Goal: Information Seeking & Learning: Learn about a topic

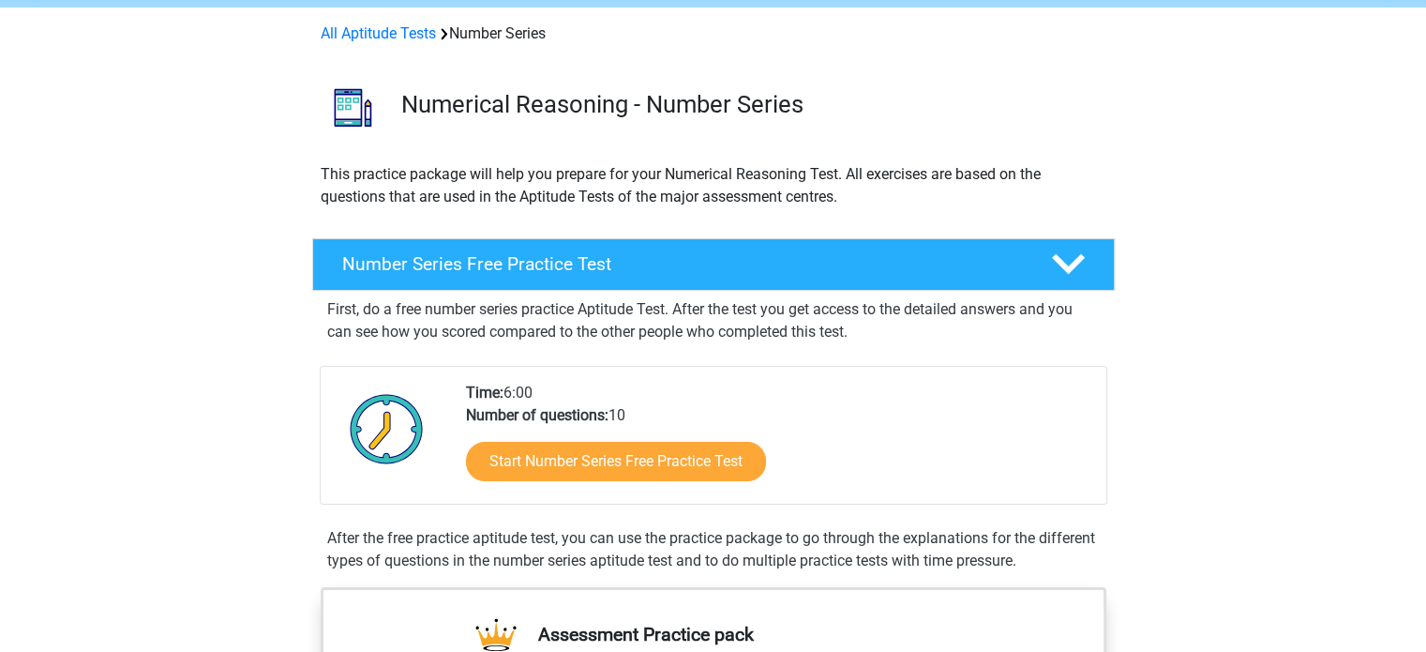
scroll to position [77, 0]
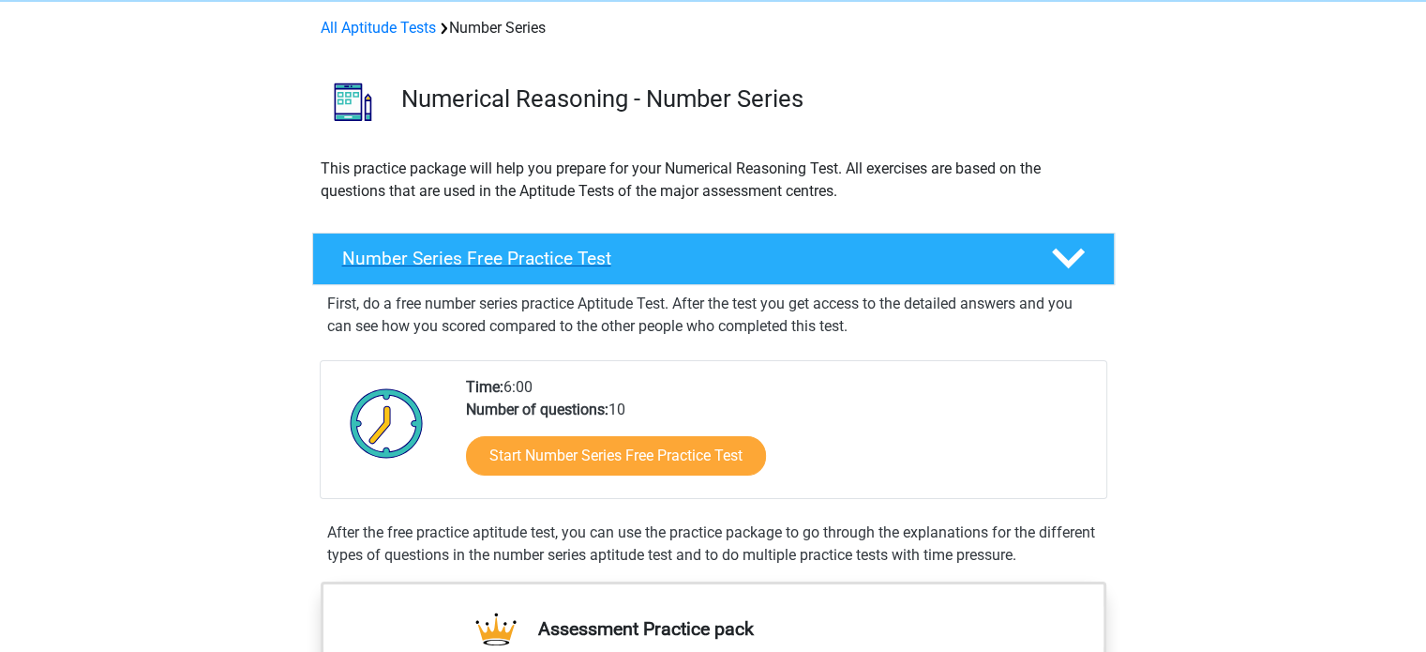
click at [760, 250] on h4 "Number Series Free Practice Test" at bounding box center [681, 259] width 679 height 22
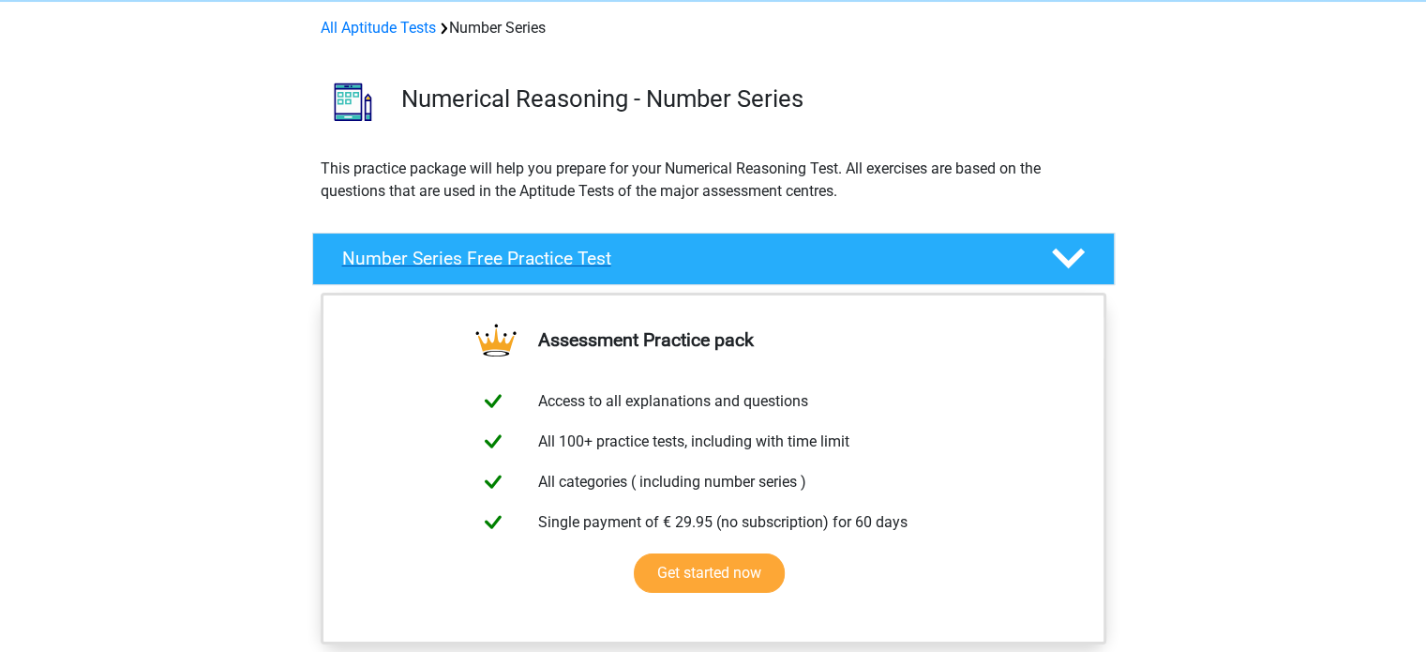
click at [760, 250] on h4 "Number Series Free Practice Test" at bounding box center [681, 259] width 679 height 22
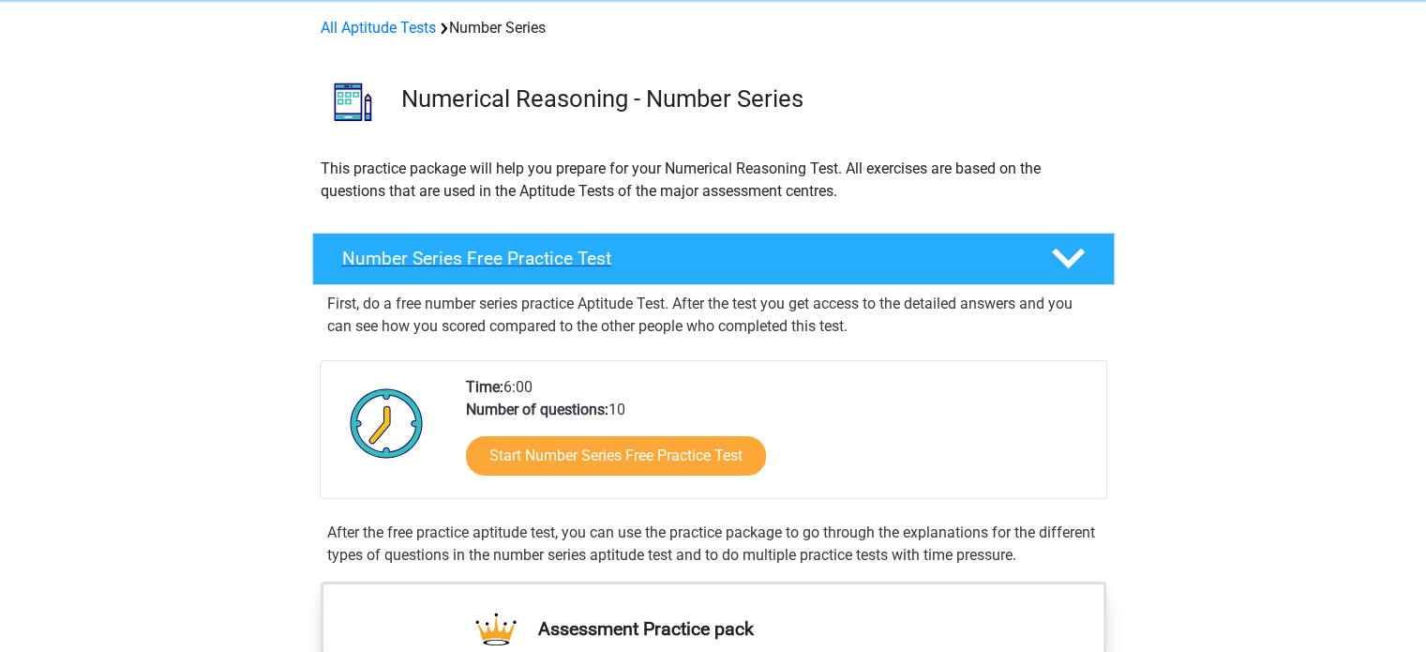
click at [760, 250] on h4 "Number Series Free Practice Test" at bounding box center [681, 259] width 679 height 22
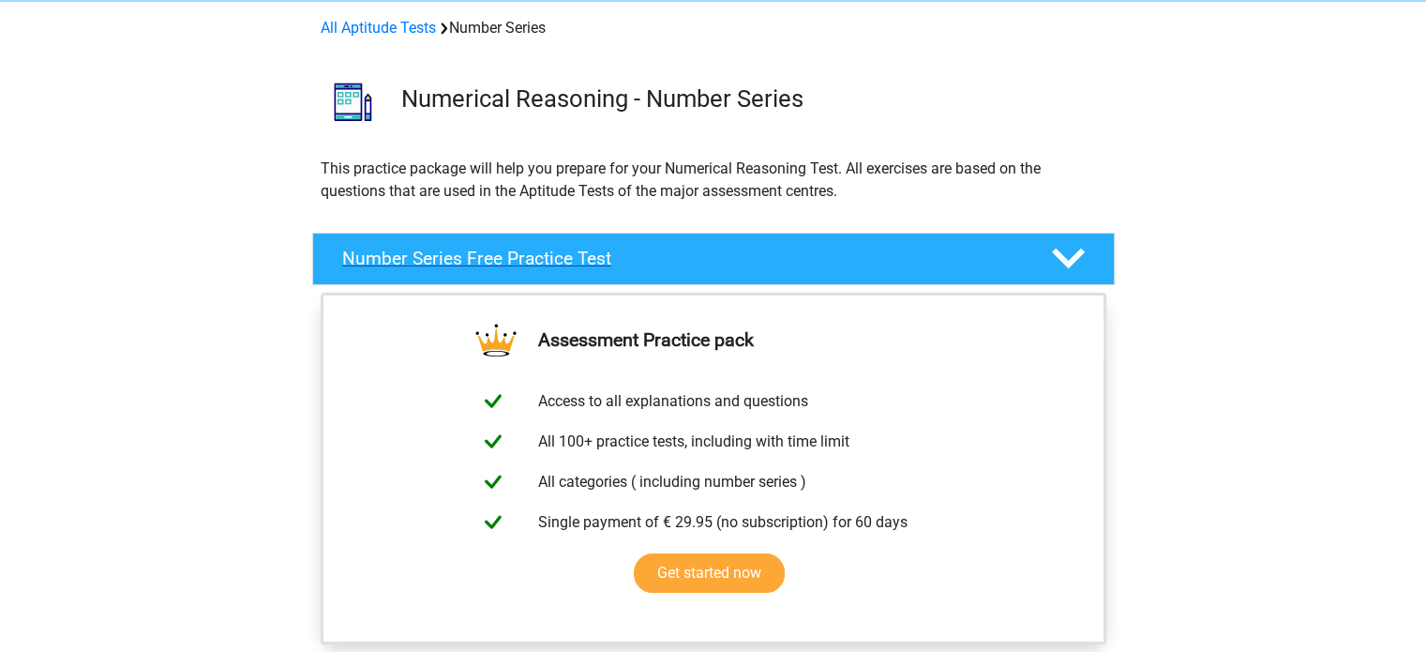
click at [760, 250] on h4 "Number Series Free Practice Test" at bounding box center [681, 259] width 679 height 22
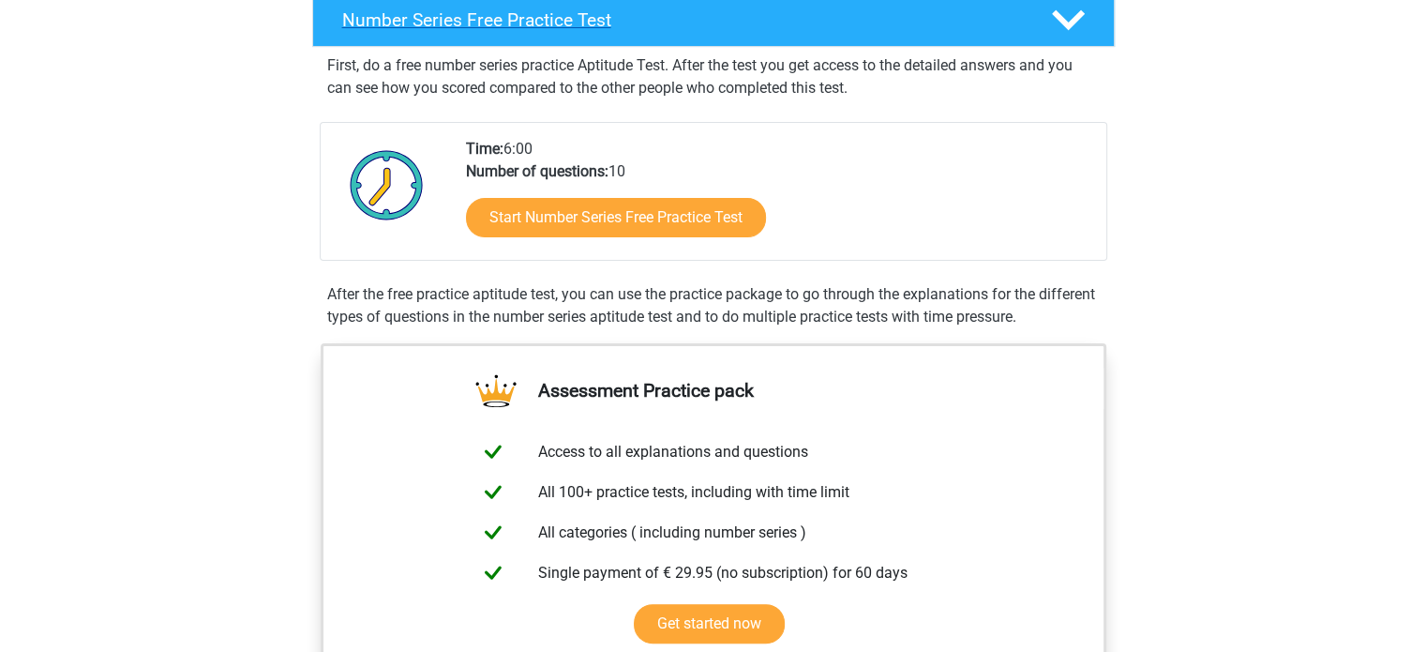
scroll to position [317, 0]
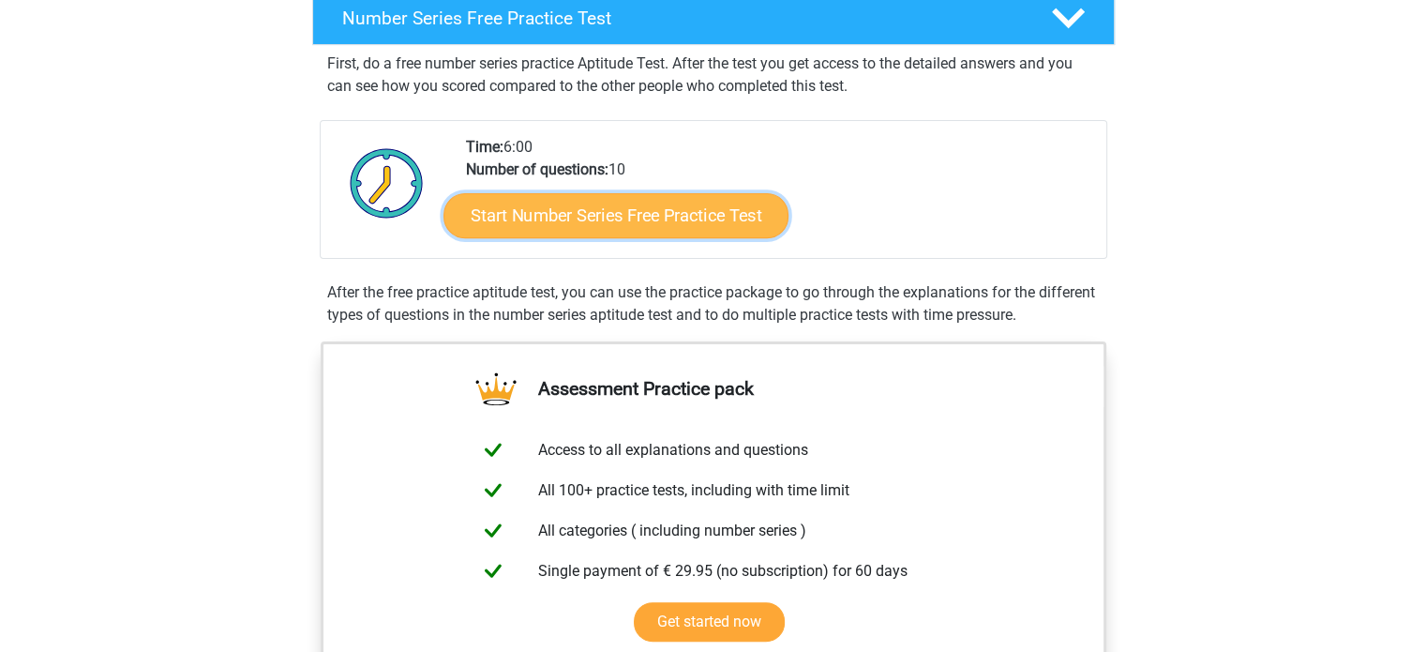
click at [685, 211] on link "Start Number Series Free Practice Test" at bounding box center [616, 214] width 345 height 45
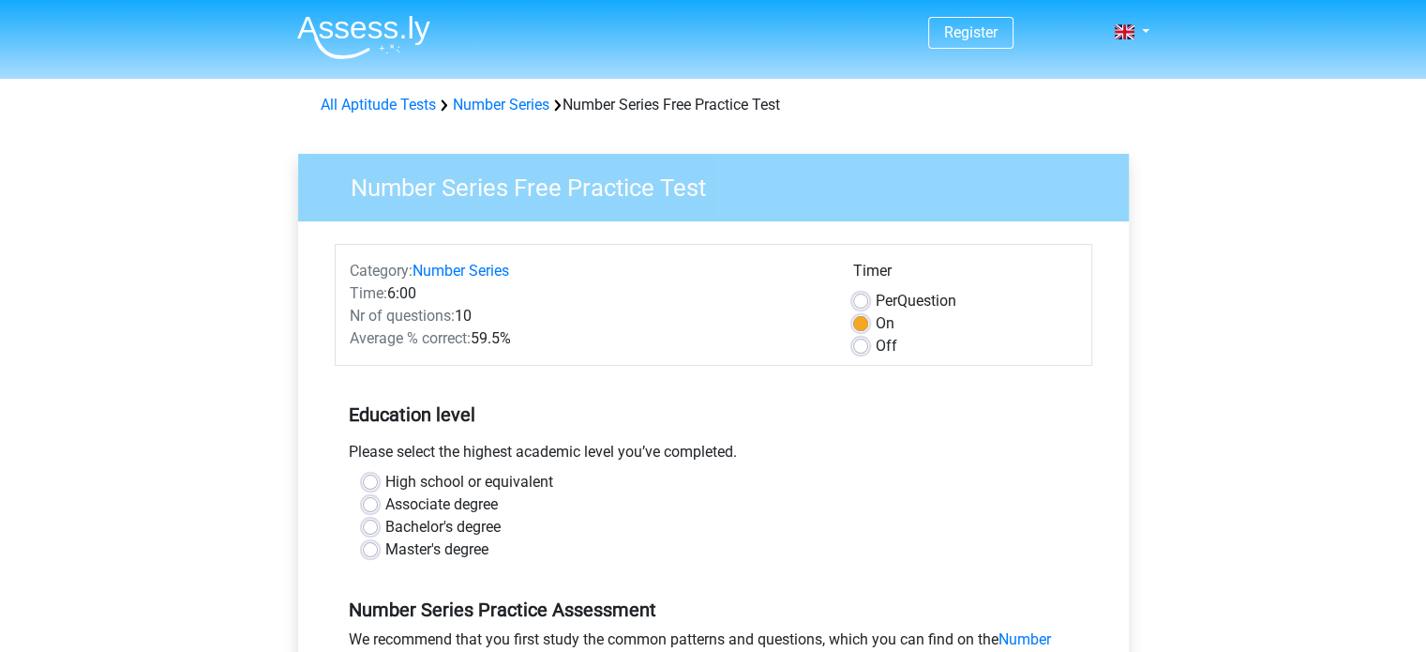
scroll to position [308, 0]
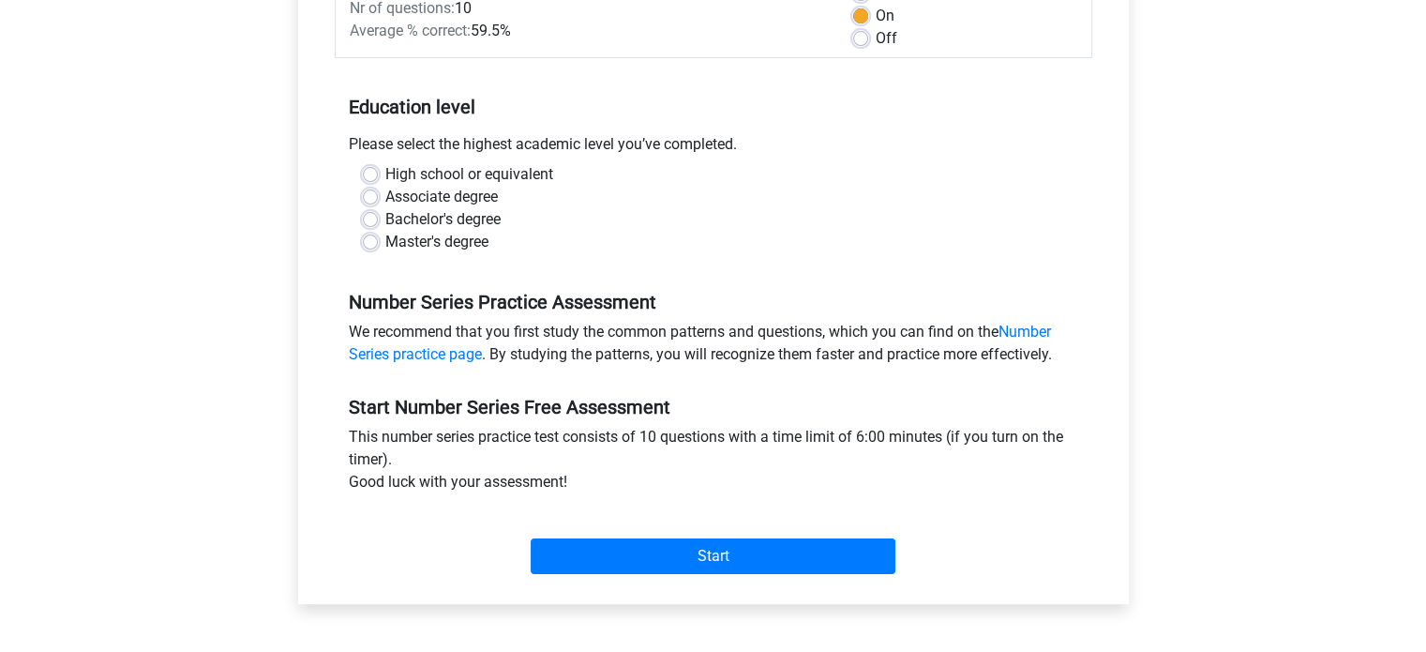
click at [476, 220] on label "Bachelor's degree" at bounding box center [442, 219] width 115 height 23
click at [378, 220] on input "Bachelor's degree" at bounding box center [370, 217] width 15 height 19
radio input "true"
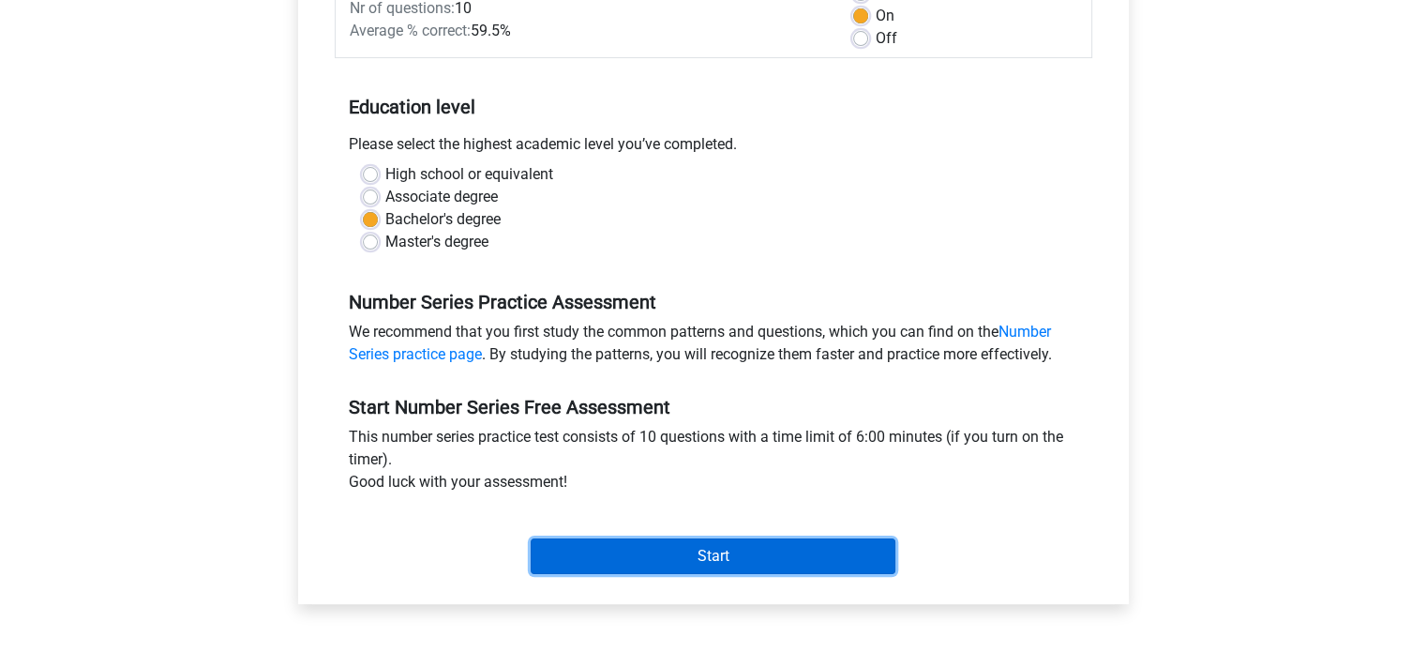
click at [728, 549] on input "Start" at bounding box center [713, 556] width 365 height 36
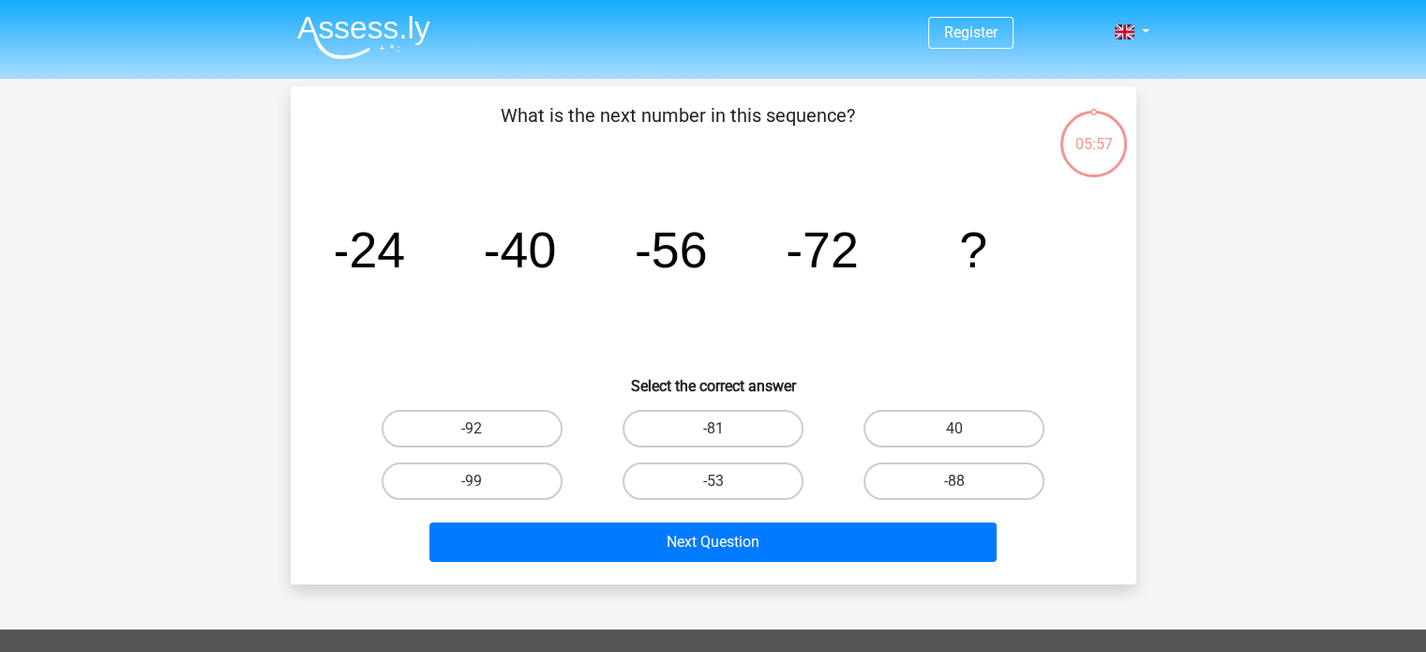
scroll to position [1, 0]
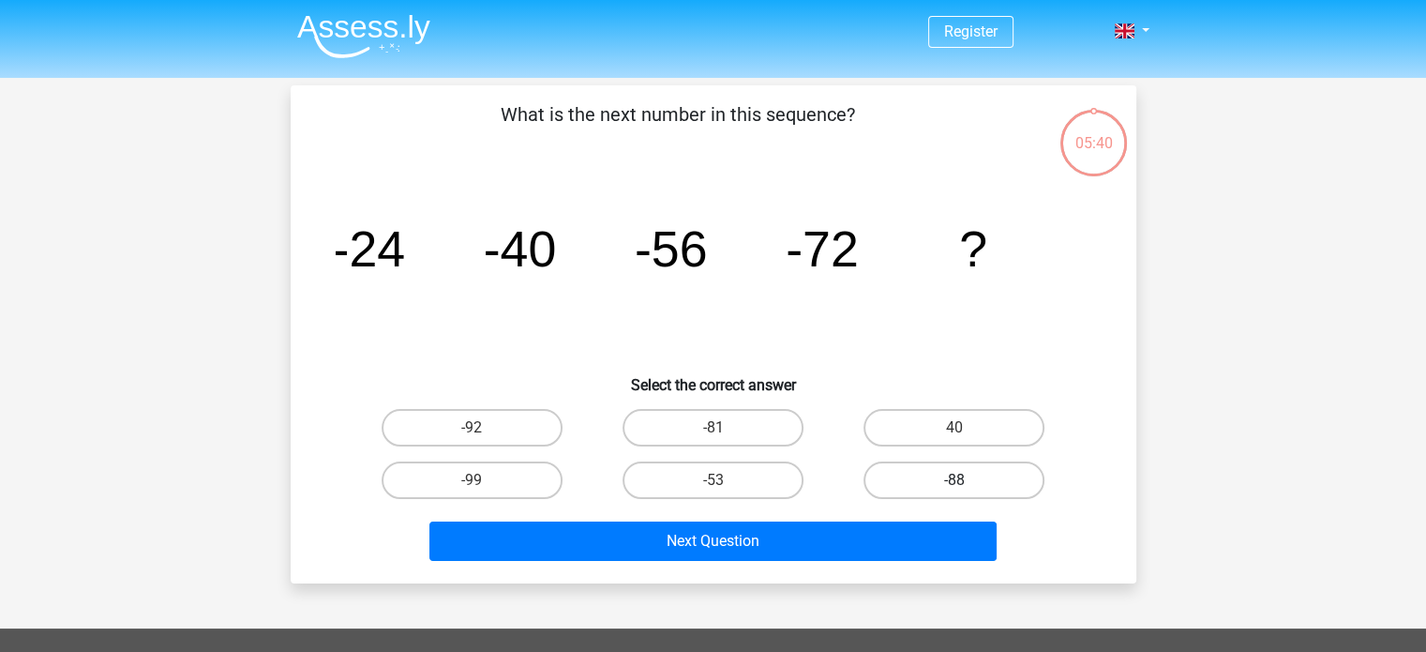
click at [946, 476] on label "-88" at bounding box center [954, 480] width 181 height 38
click at [955, 480] on input "-88" at bounding box center [961, 486] width 12 height 12
radio input "true"
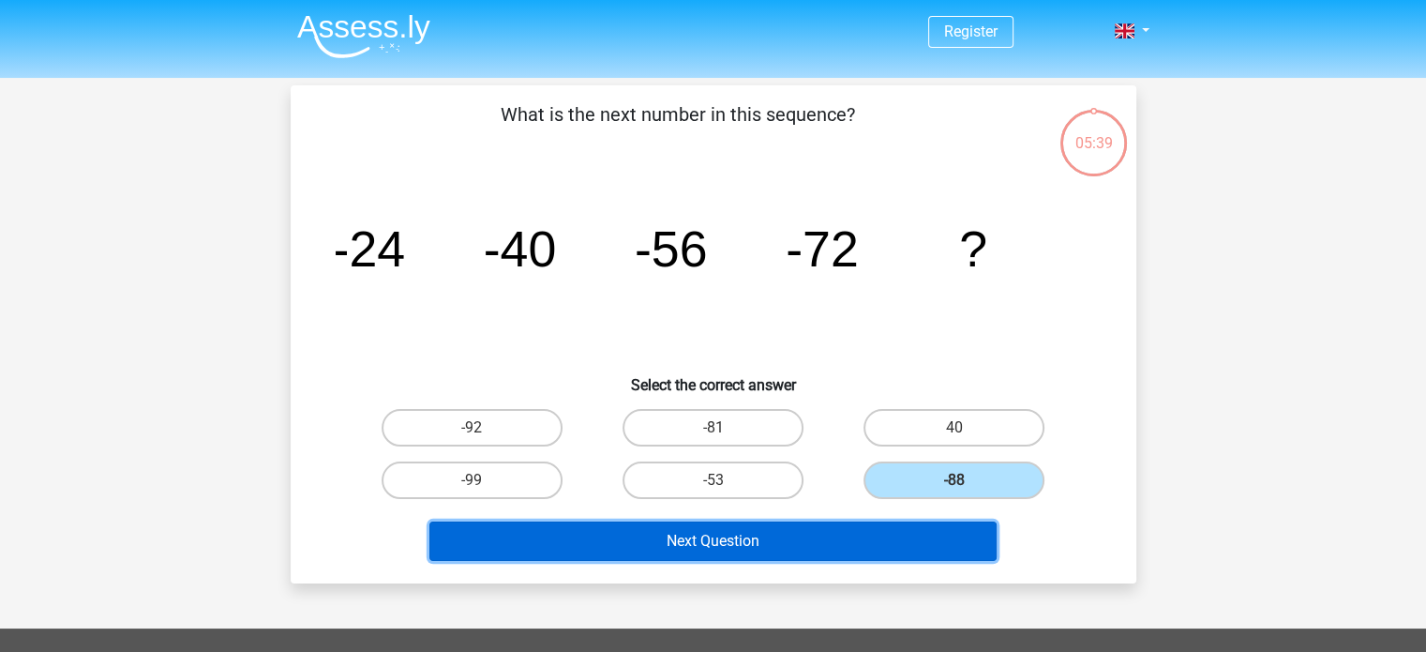
click at [808, 536] on button "Next Question" at bounding box center [712, 540] width 567 height 39
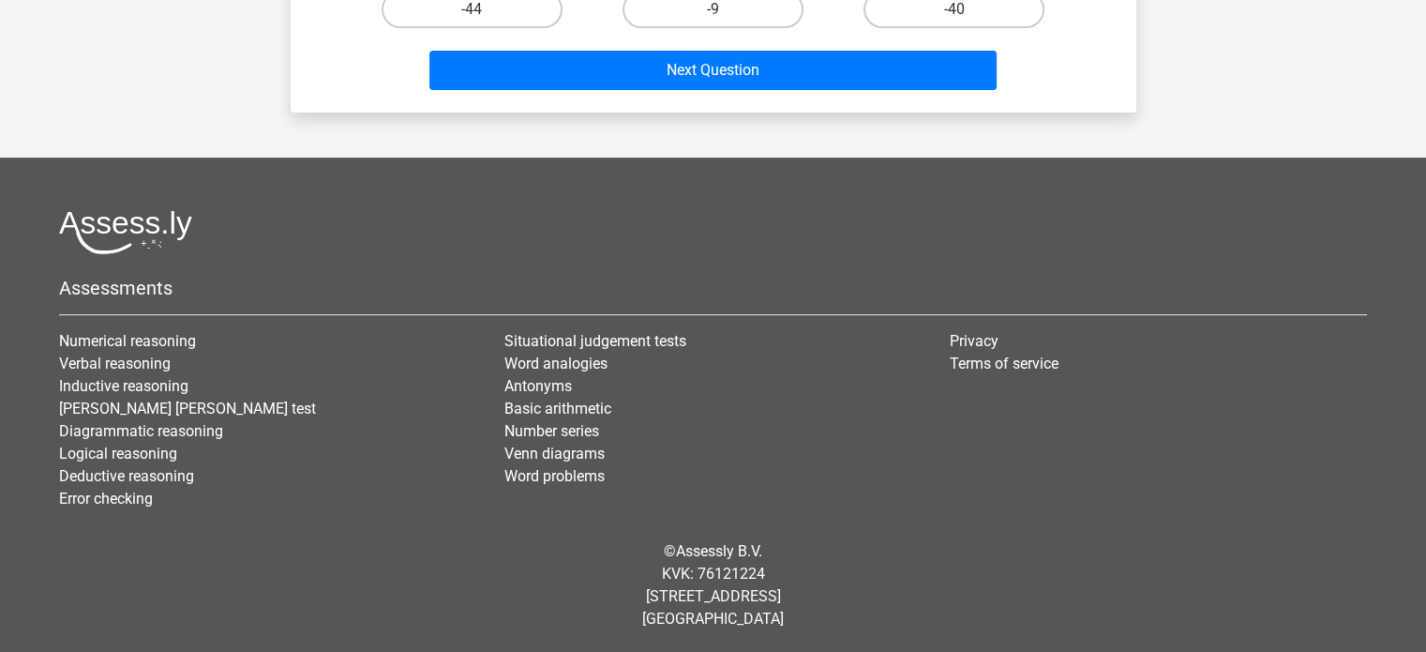
scroll to position [0, 0]
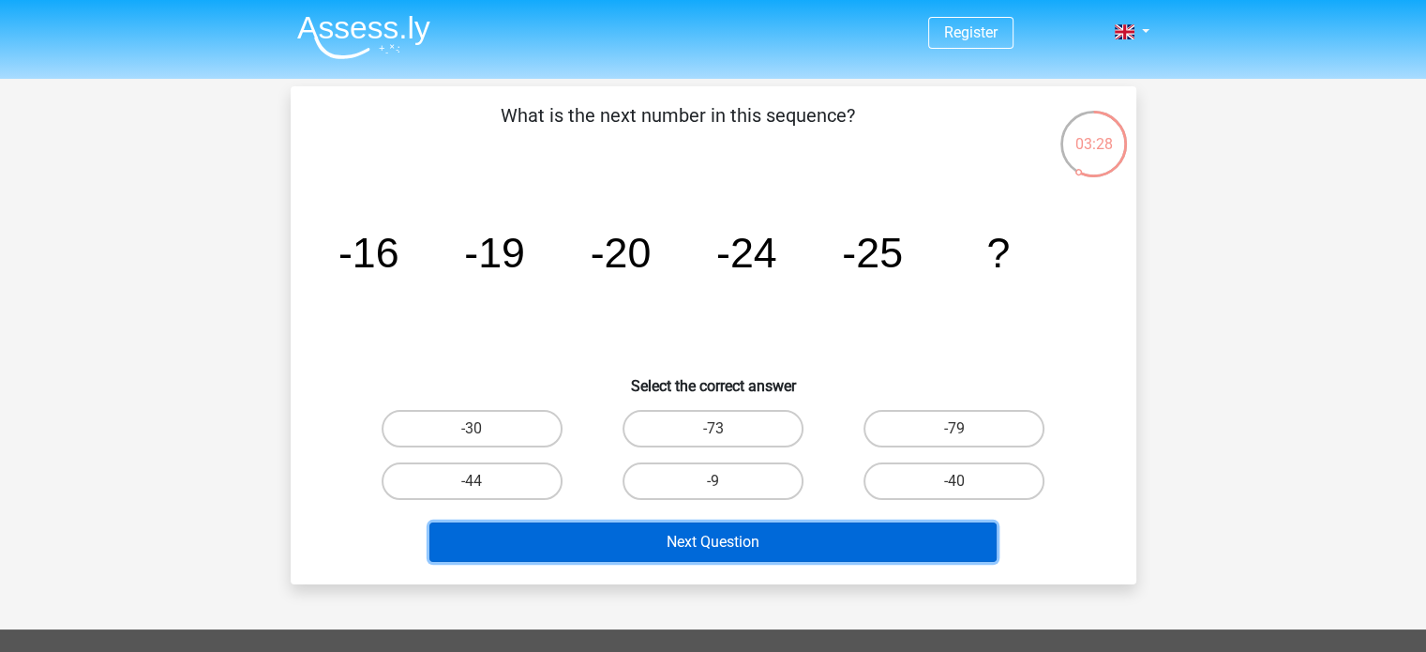
click at [712, 557] on button "Next Question" at bounding box center [712, 541] width 567 height 39
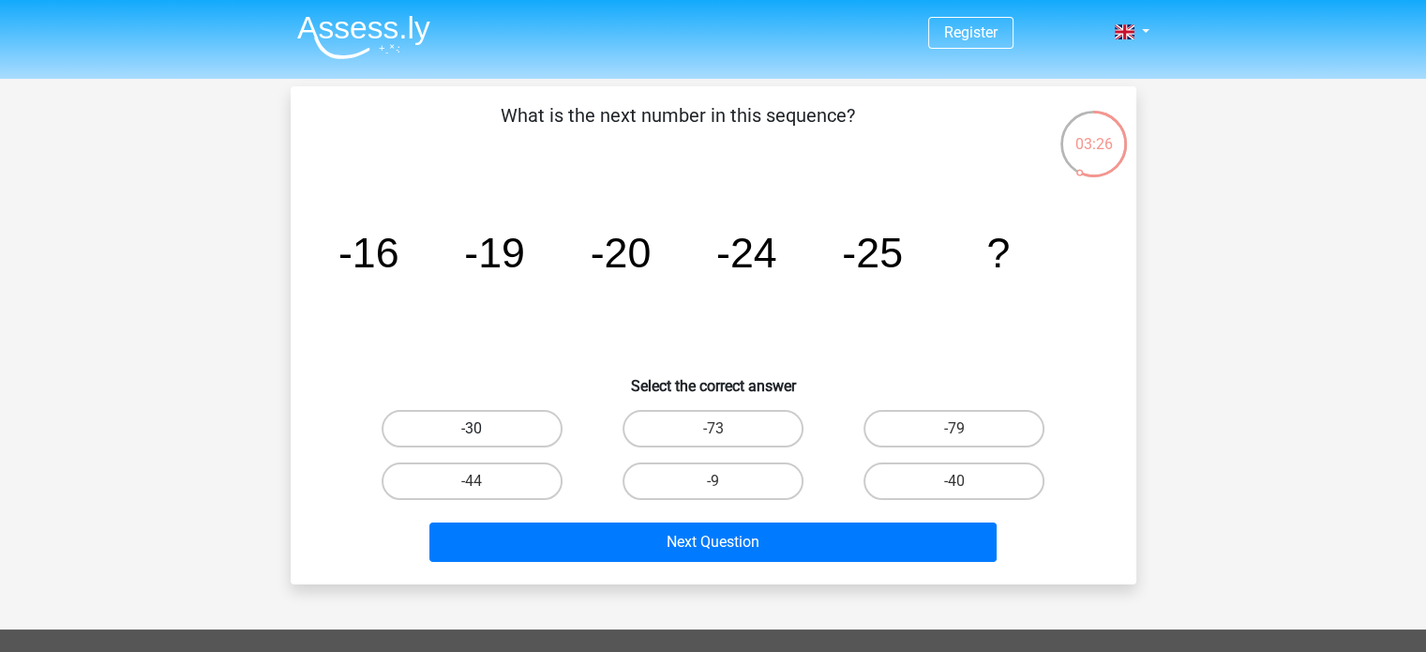
click at [547, 425] on label "-30" at bounding box center [472, 429] width 181 height 38
click at [484, 429] on input "-30" at bounding box center [478, 435] width 12 height 12
radio input "true"
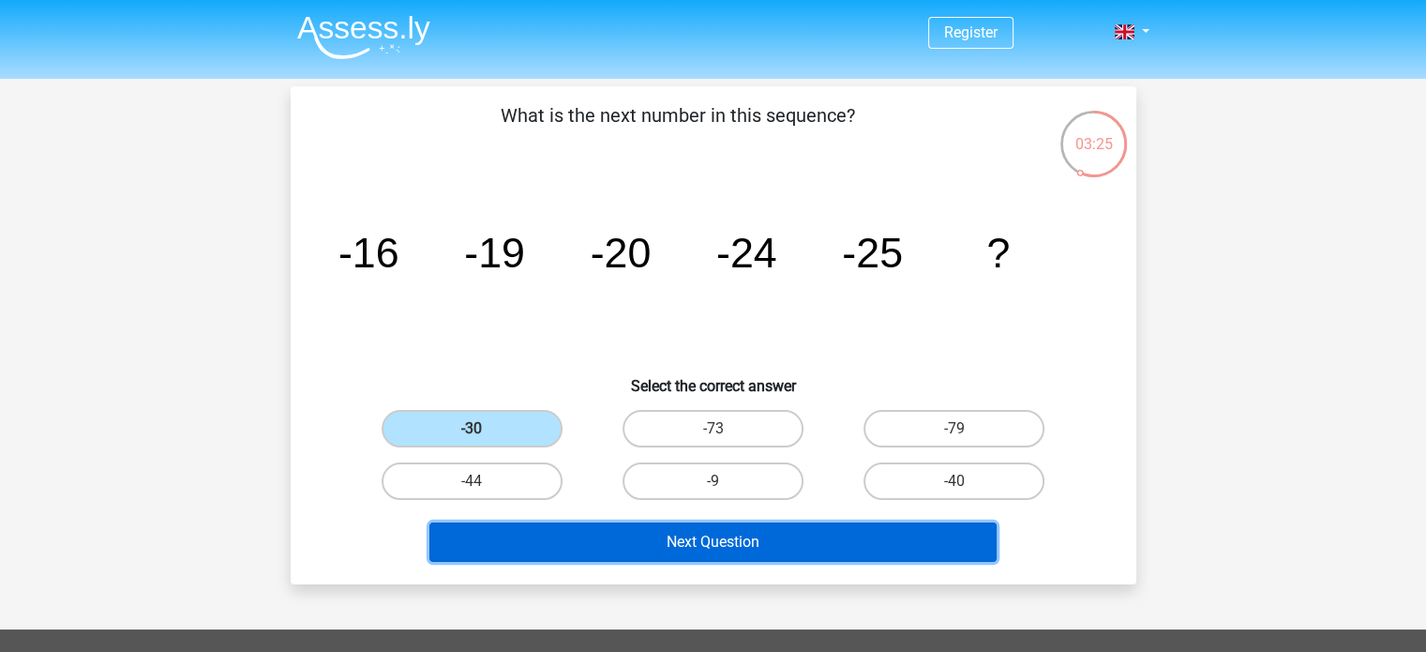
click at [626, 529] on button "Next Question" at bounding box center [712, 541] width 567 height 39
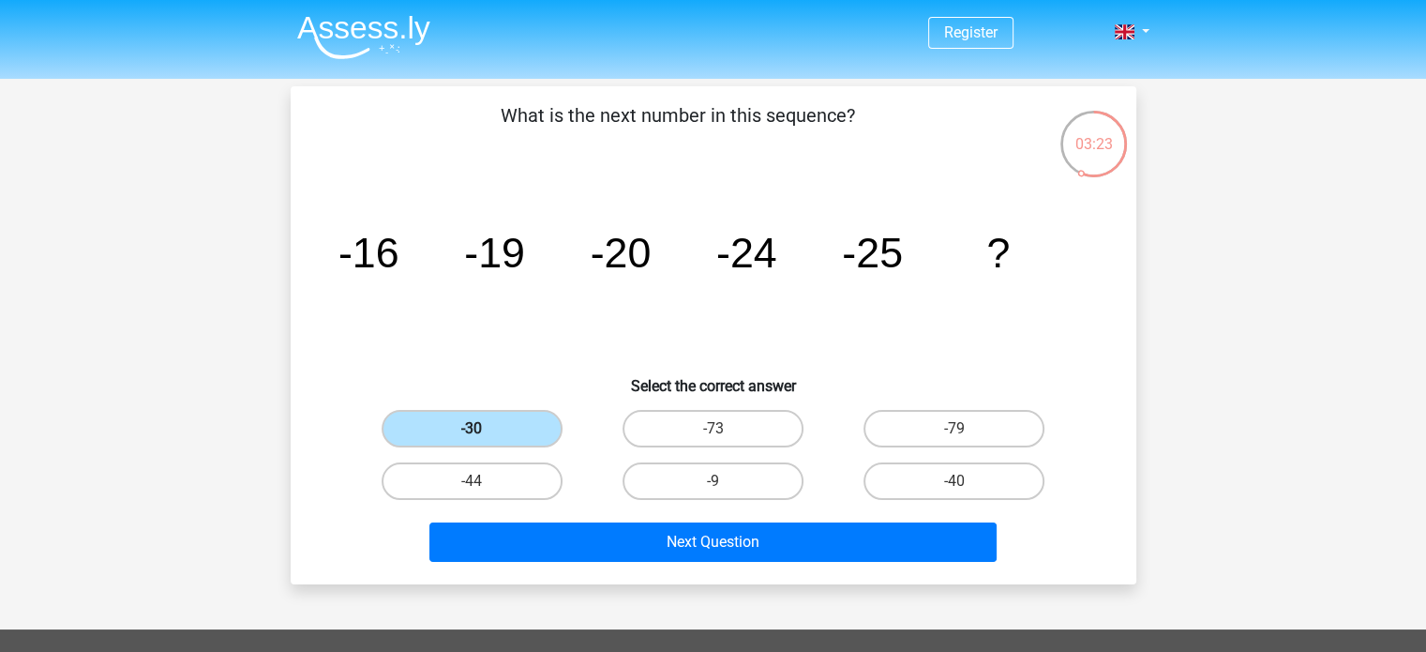
click at [469, 439] on label "-30" at bounding box center [472, 429] width 181 height 38
click at [472, 439] on input "-30" at bounding box center [478, 435] width 12 height 12
click at [469, 439] on label "-30" at bounding box center [472, 429] width 181 height 38
click at [472, 439] on input "-30" at bounding box center [478, 435] width 12 height 12
click at [480, 468] on label "-44" at bounding box center [472, 481] width 181 height 38
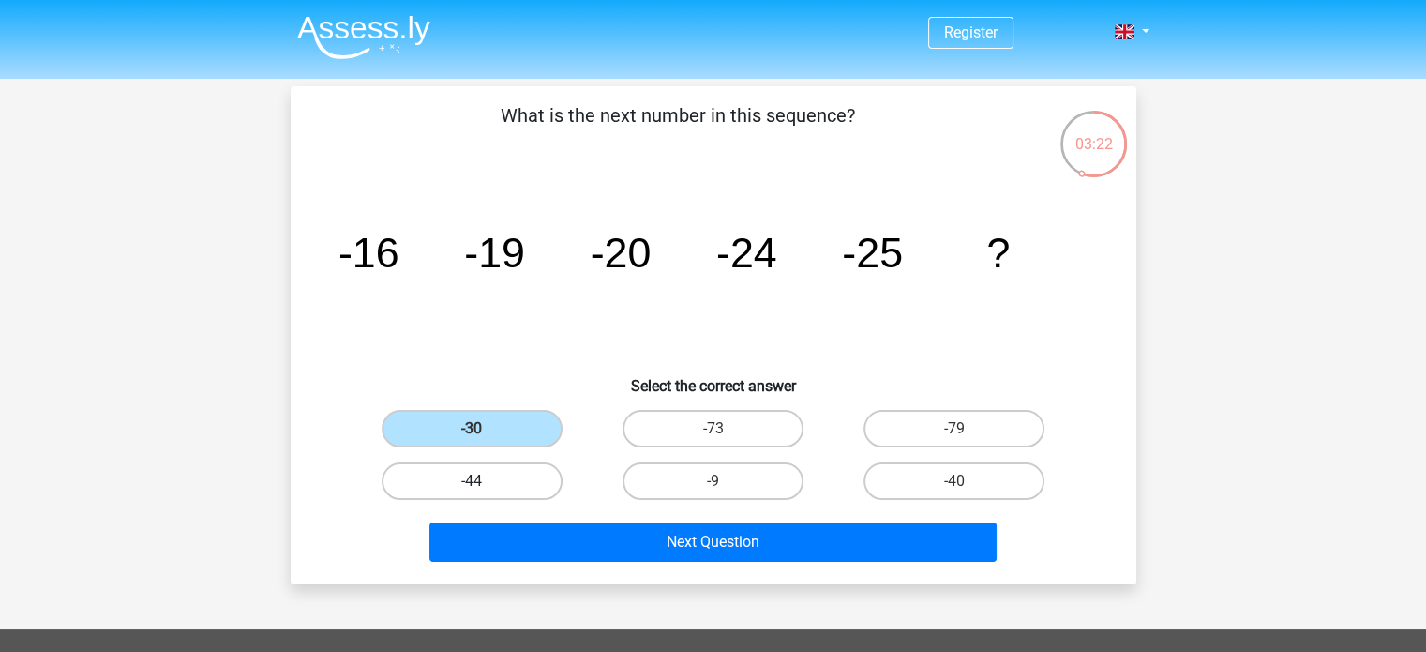
click at [480, 481] on input "-44" at bounding box center [478, 487] width 12 height 12
radio input "true"
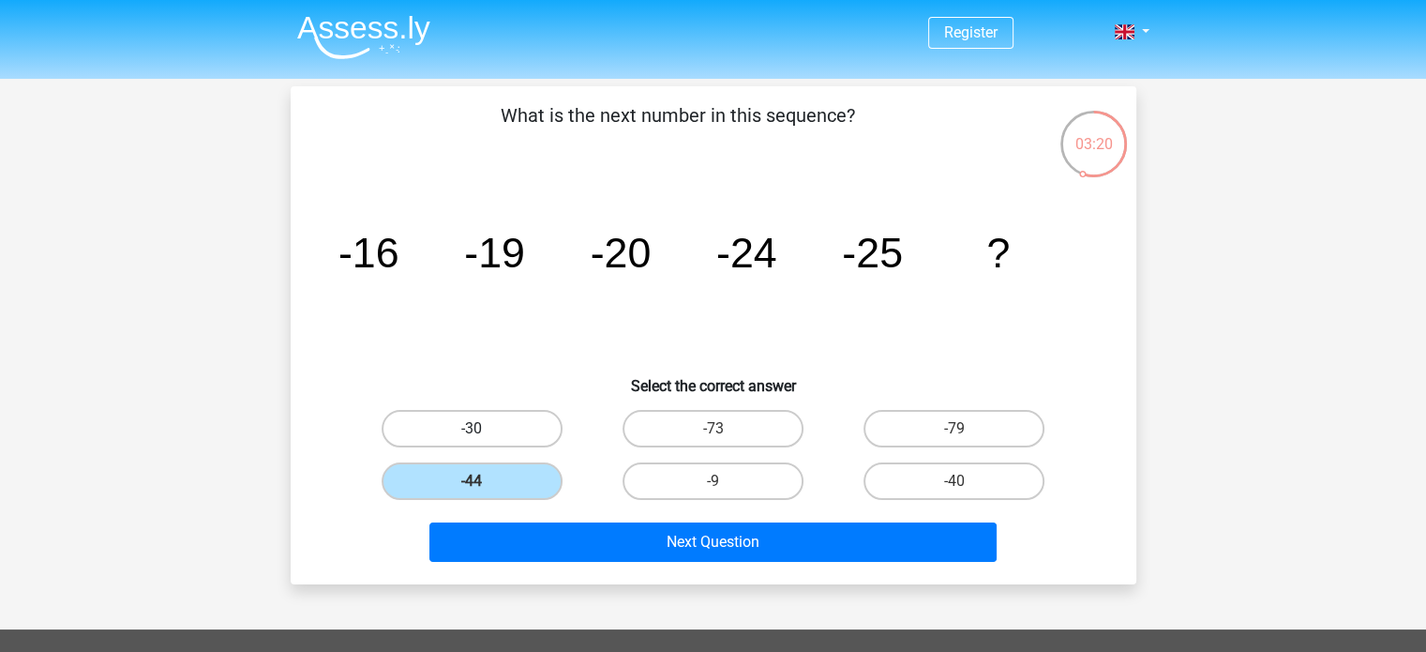
click at [488, 436] on label "-30" at bounding box center [472, 429] width 181 height 38
click at [484, 436] on input "-30" at bounding box center [478, 435] width 12 height 12
radio input "true"
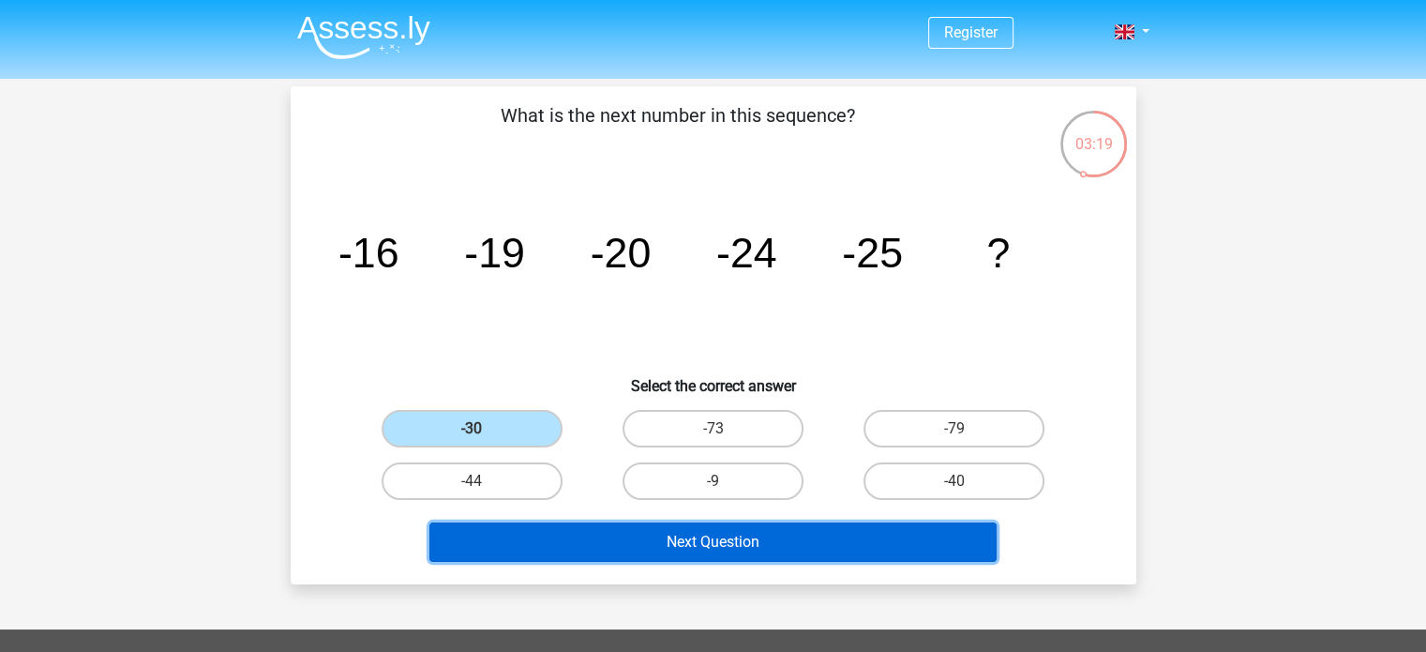
click at [604, 535] on button "Next Question" at bounding box center [712, 541] width 567 height 39
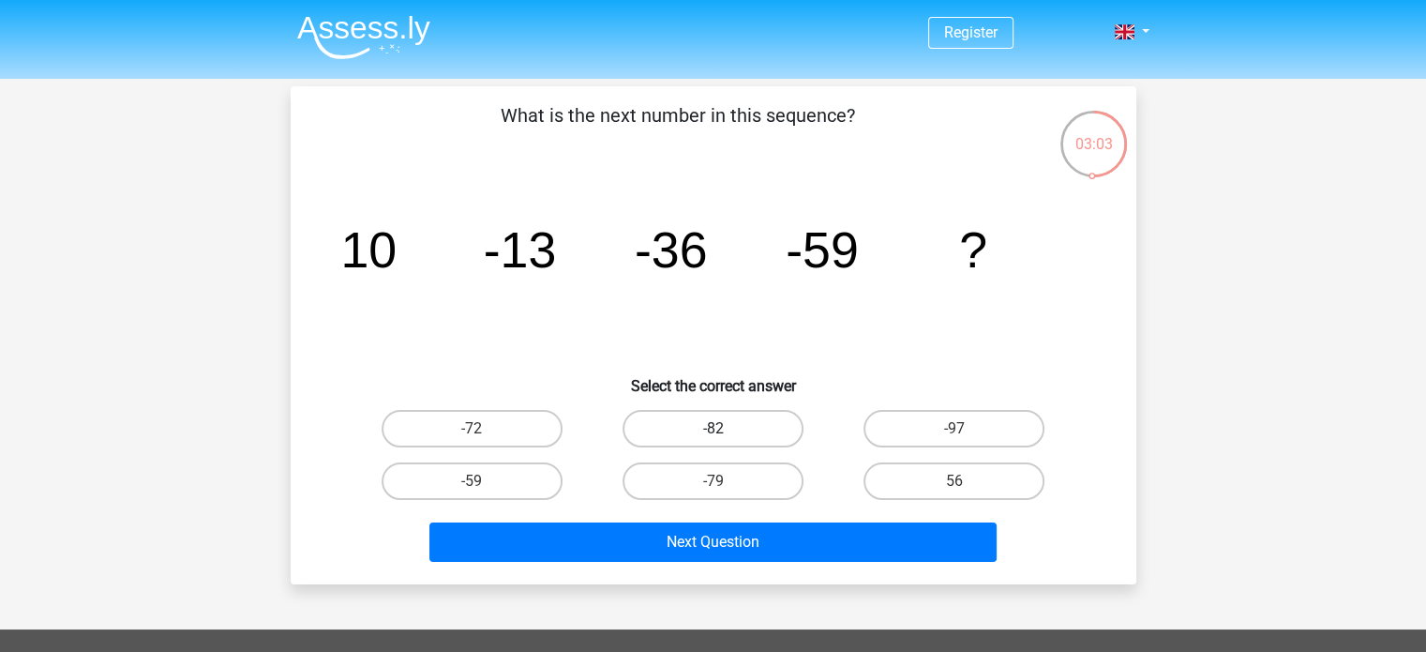
click at [676, 436] on label "-82" at bounding box center [713, 429] width 181 height 38
click at [713, 436] on input "-82" at bounding box center [719, 435] width 12 height 12
radio input "true"
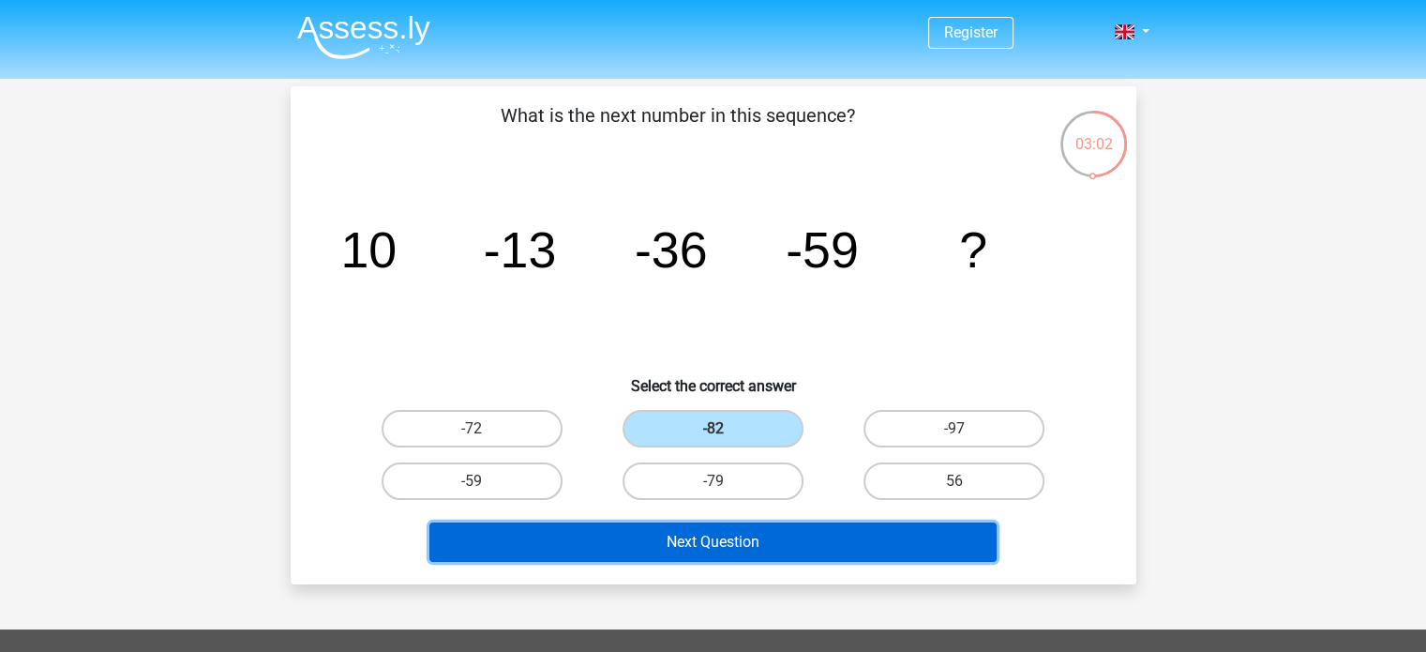
click at [719, 533] on button "Next Question" at bounding box center [712, 541] width 567 height 39
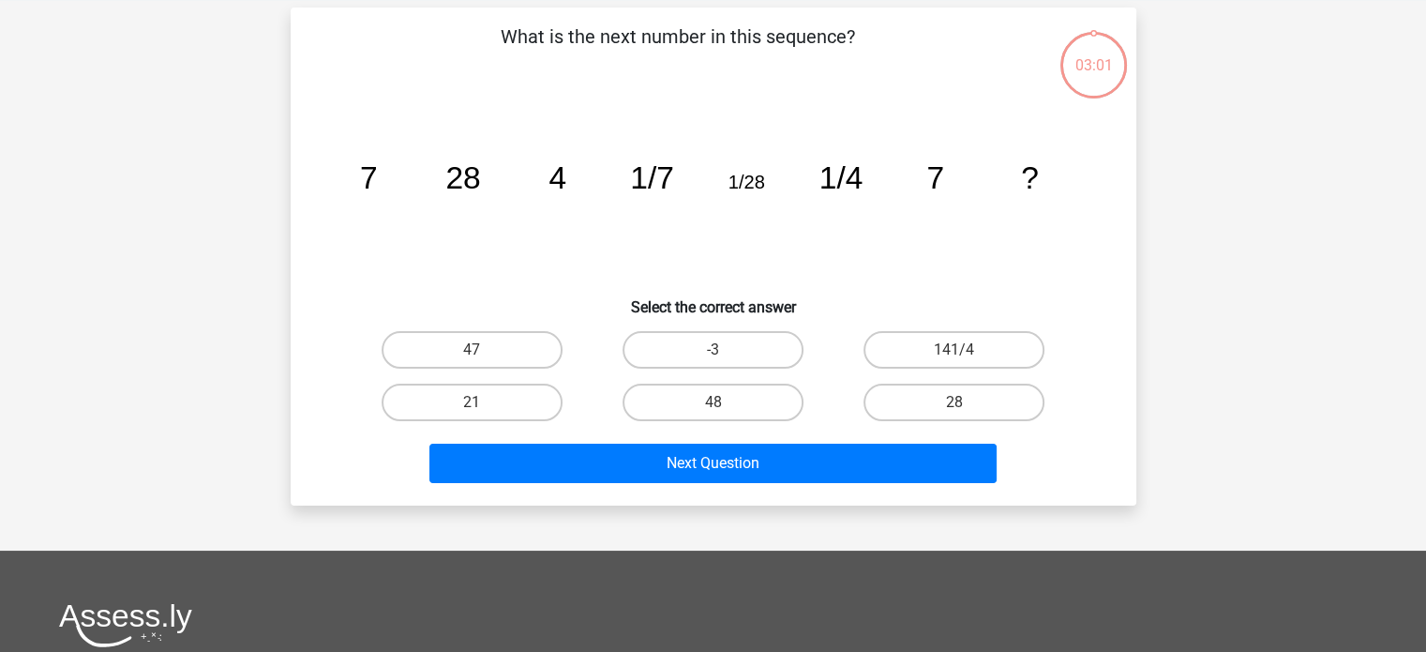
scroll to position [86, 0]
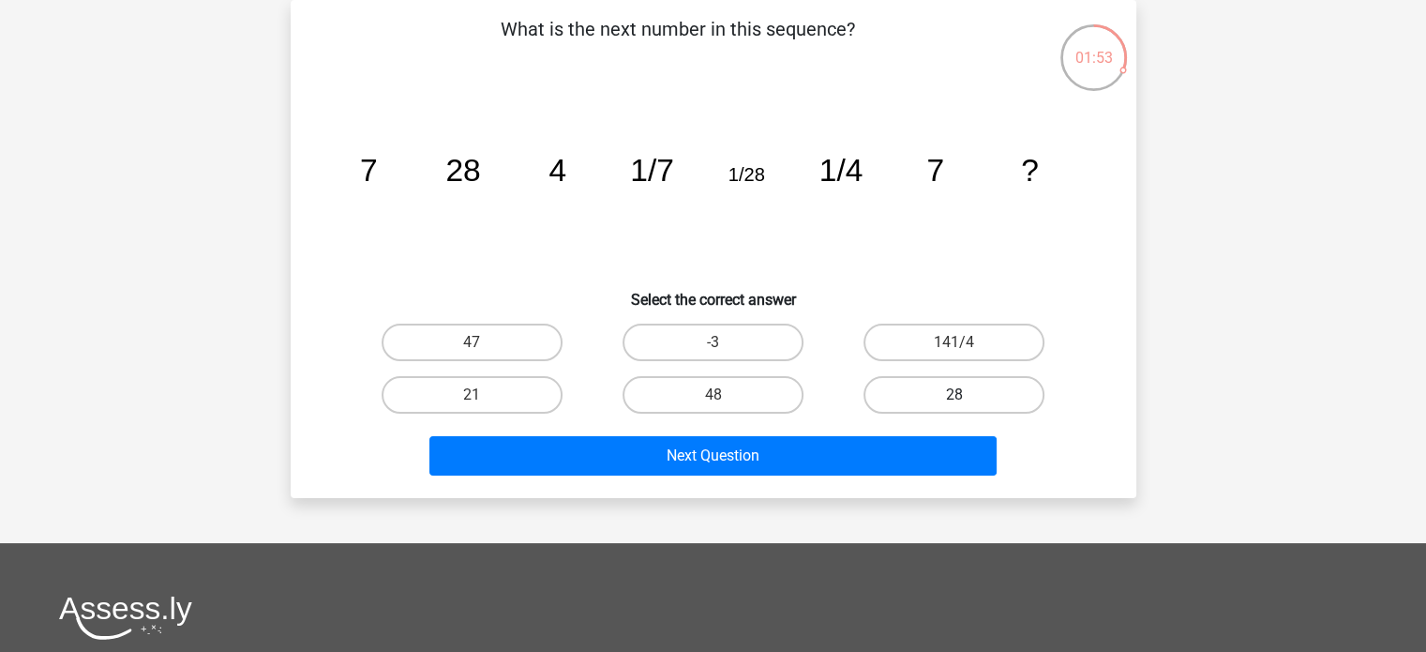
click at [941, 406] on label "28" at bounding box center [954, 395] width 181 height 38
click at [955, 406] on input "28" at bounding box center [961, 401] width 12 height 12
radio input "true"
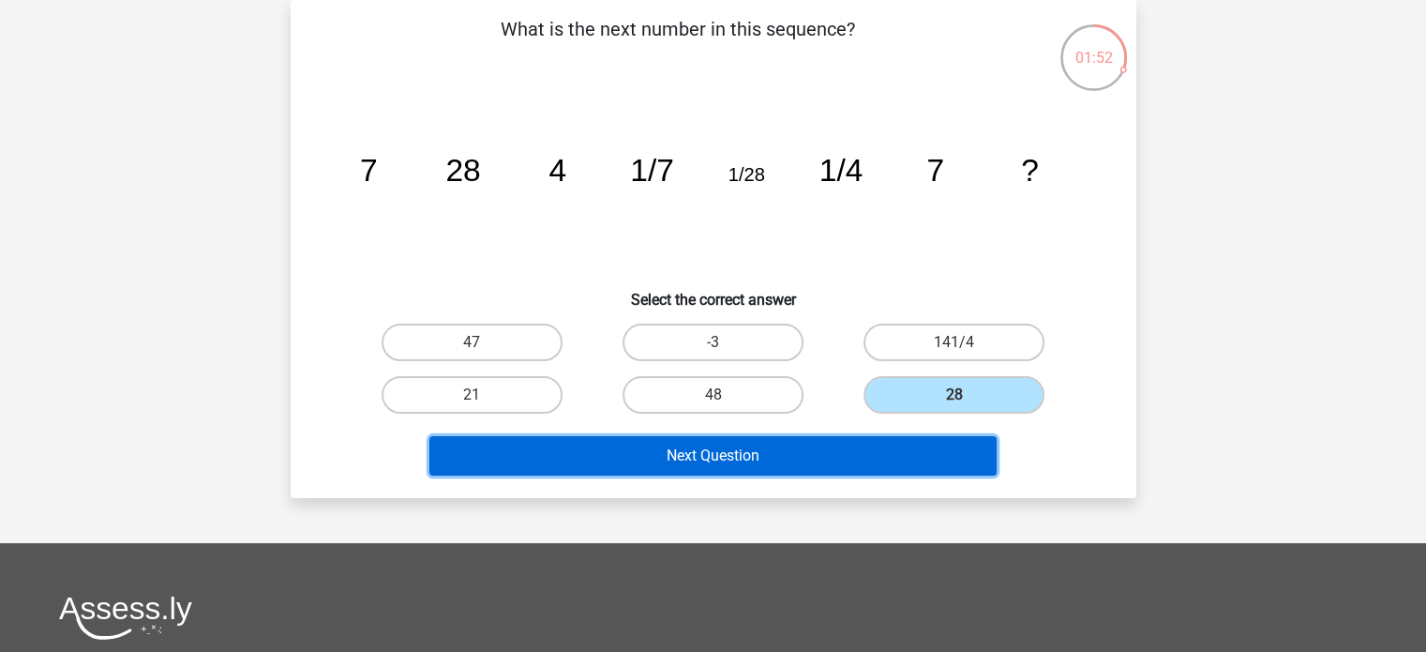
click at [902, 460] on button "Next Question" at bounding box center [712, 455] width 567 height 39
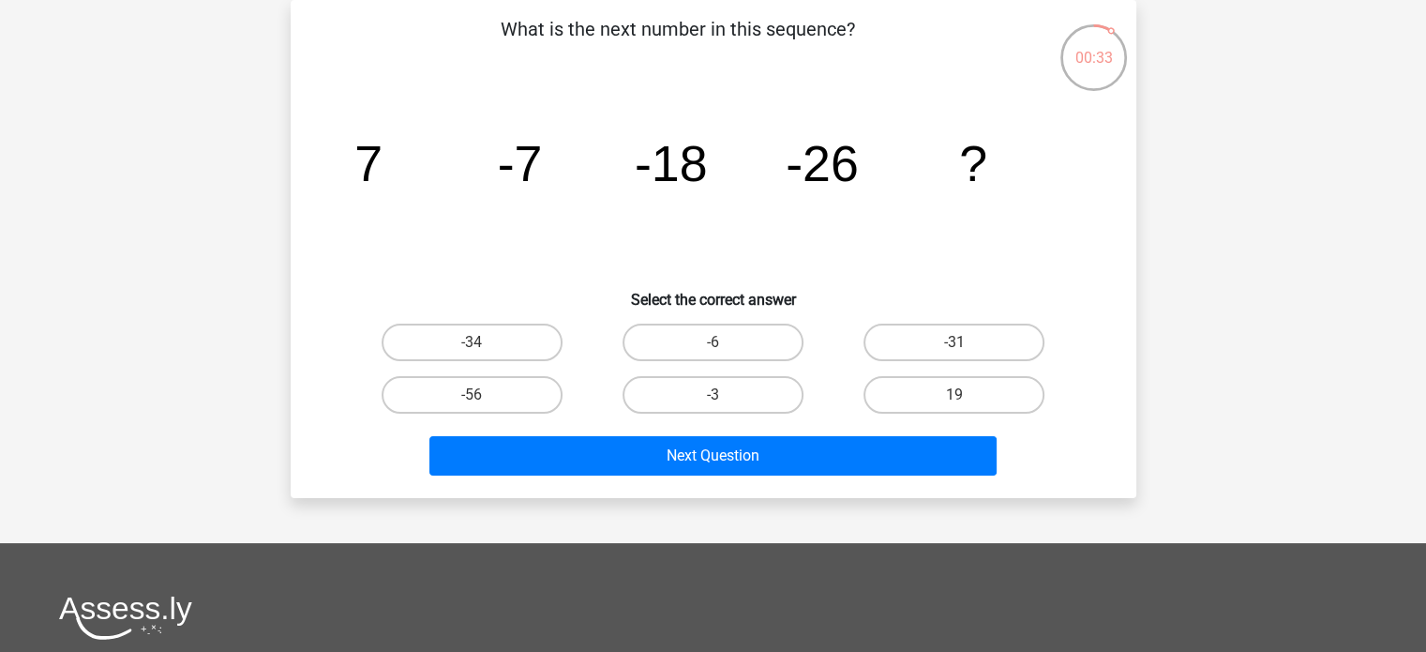
click at [926, 361] on div "-31" at bounding box center [954, 342] width 241 height 53
click at [945, 344] on label "-31" at bounding box center [954, 343] width 181 height 38
click at [955, 344] on input "-31" at bounding box center [961, 348] width 12 height 12
radio input "true"
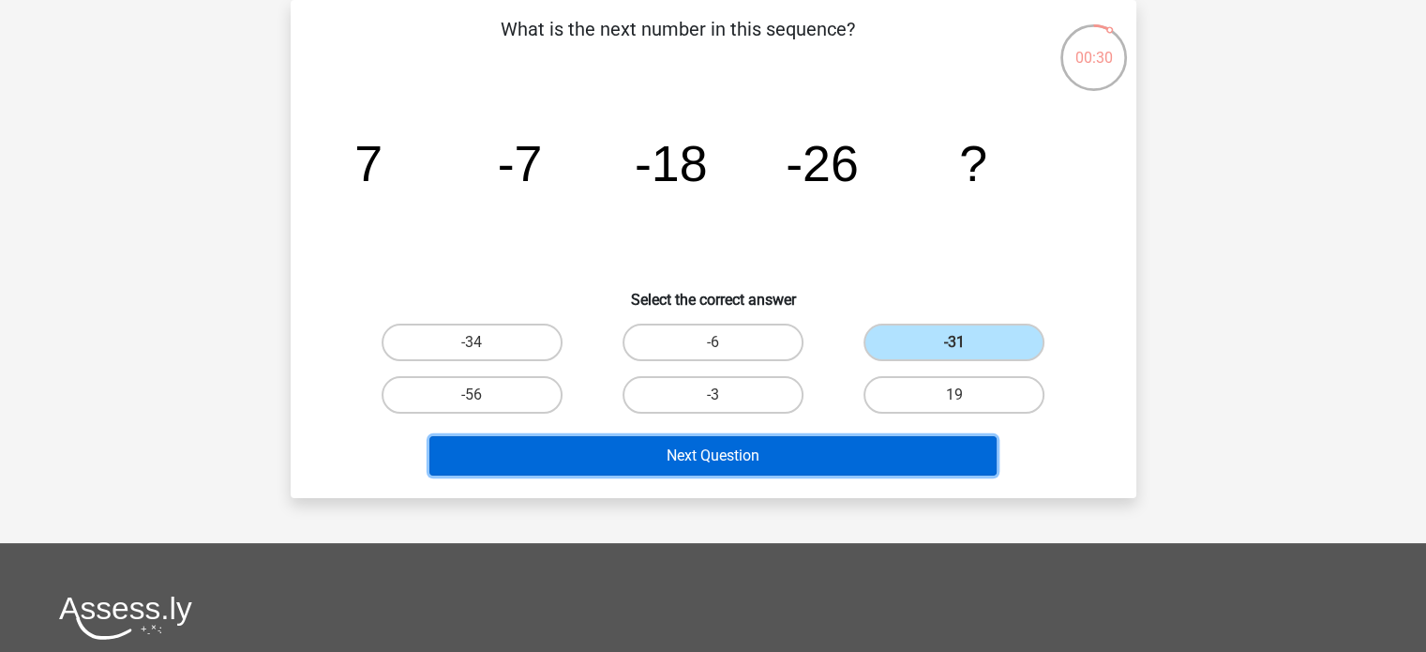
click at [893, 448] on button "Next Question" at bounding box center [712, 455] width 567 height 39
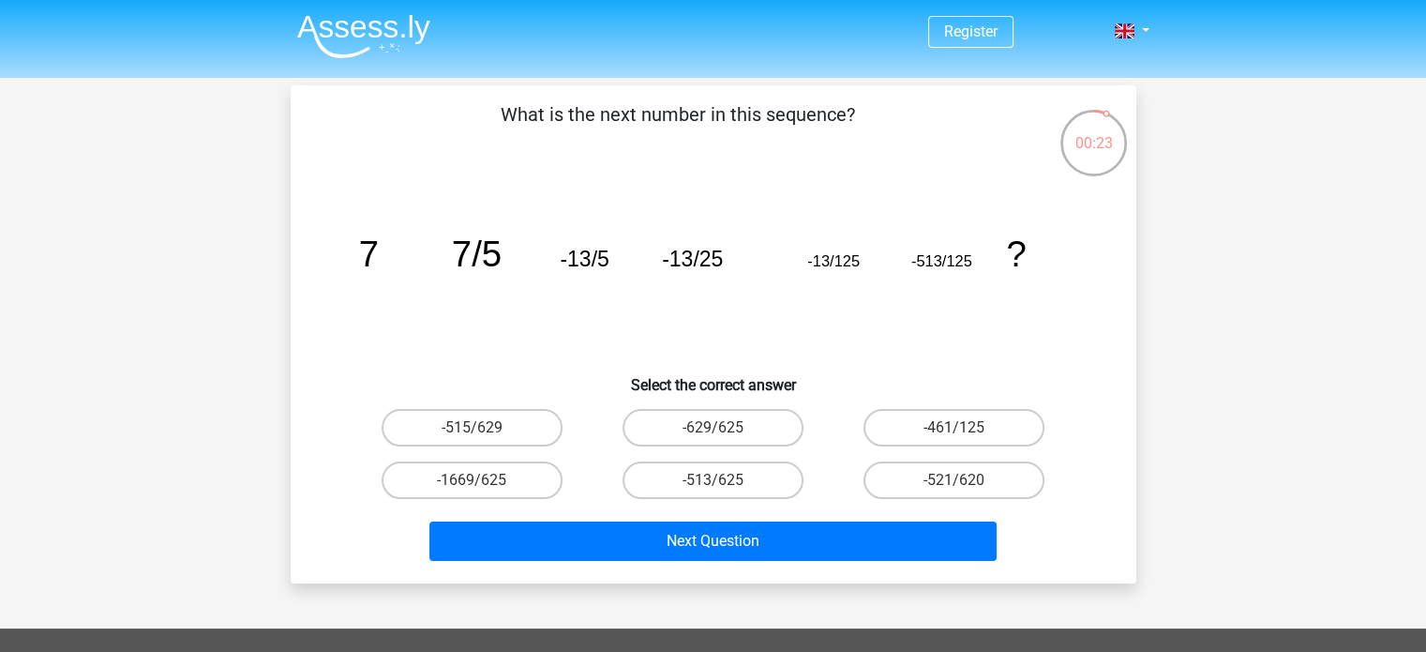
scroll to position [3, 0]
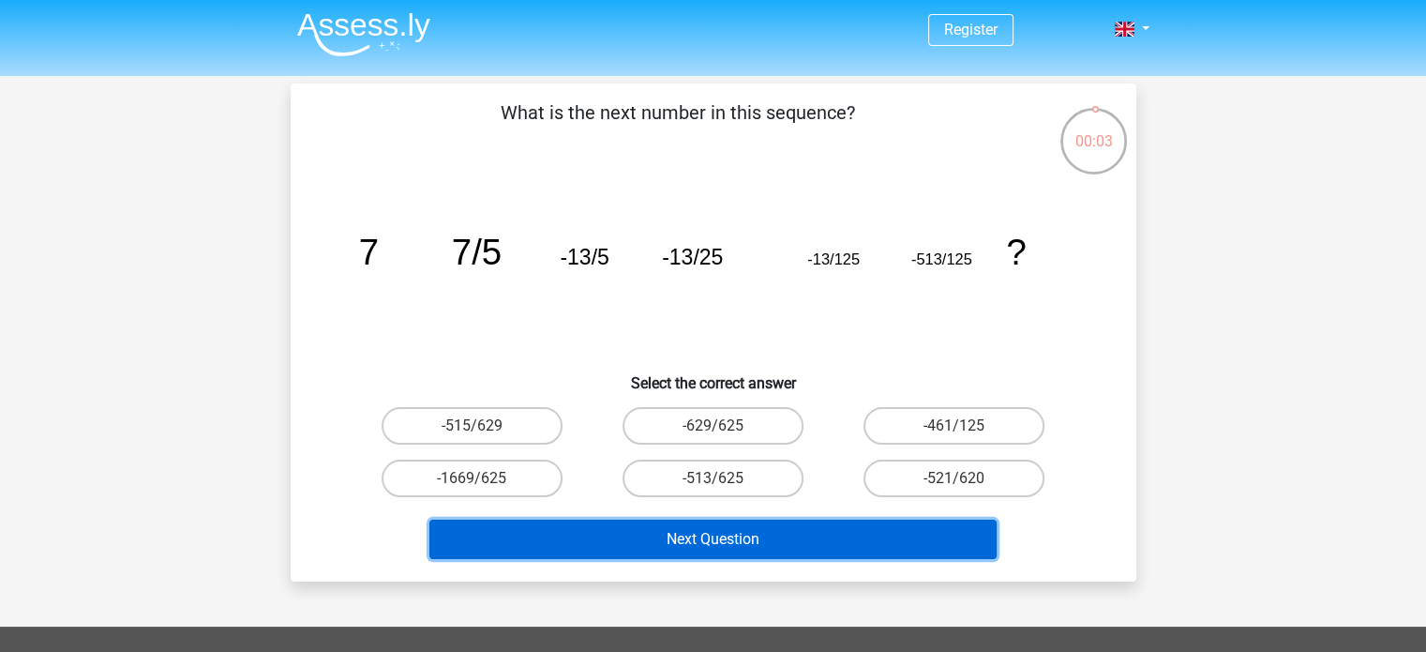
click at [851, 553] on button "Next Question" at bounding box center [712, 538] width 567 height 39
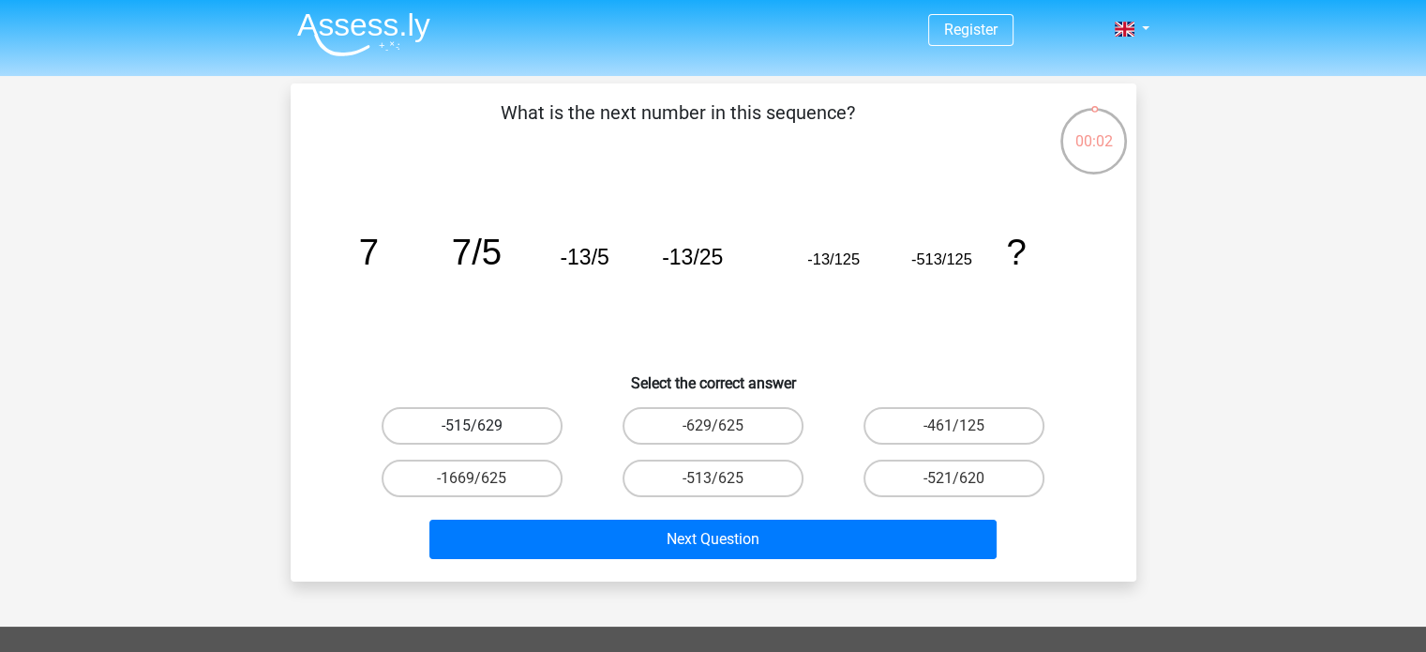
click at [498, 426] on label "-515/629" at bounding box center [472, 426] width 181 height 38
click at [484, 426] on input "-515/629" at bounding box center [478, 432] width 12 height 12
radio input "true"
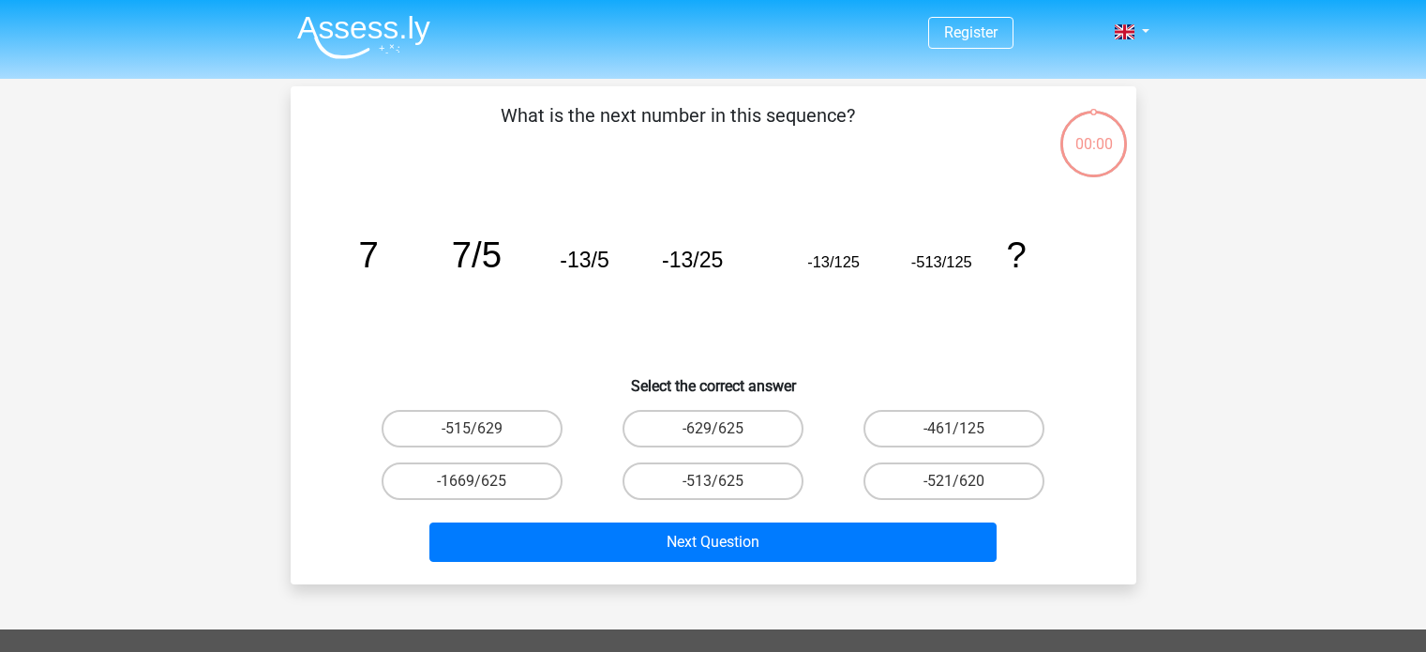
scroll to position [3, 0]
